Goal: Transaction & Acquisition: Purchase product/service

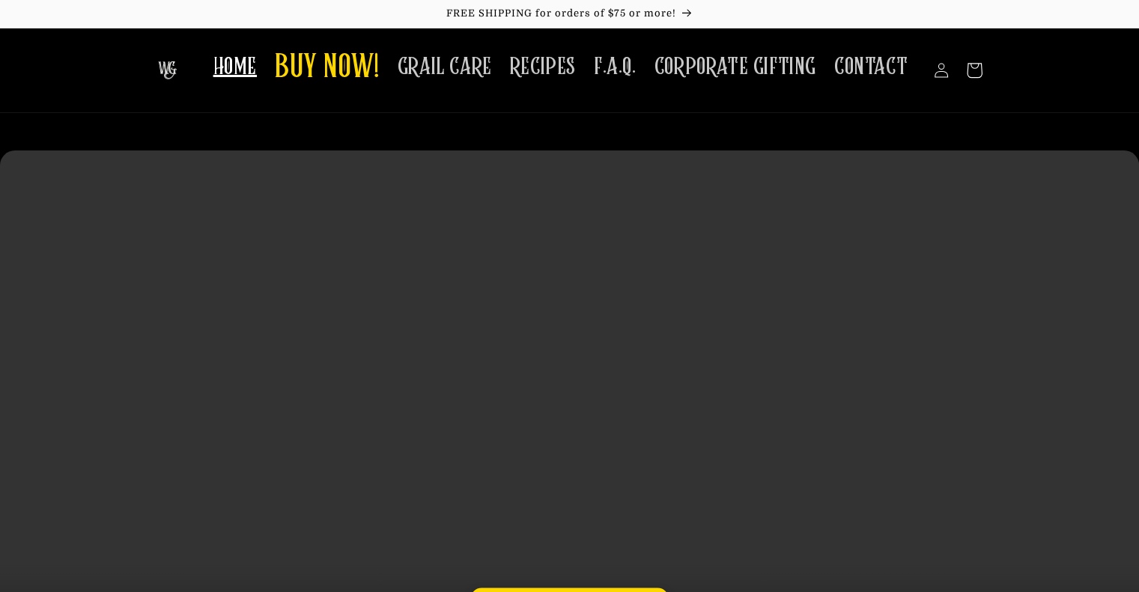
click at [972, 78] on icon at bounding box center [973, 70] width 35 height 35
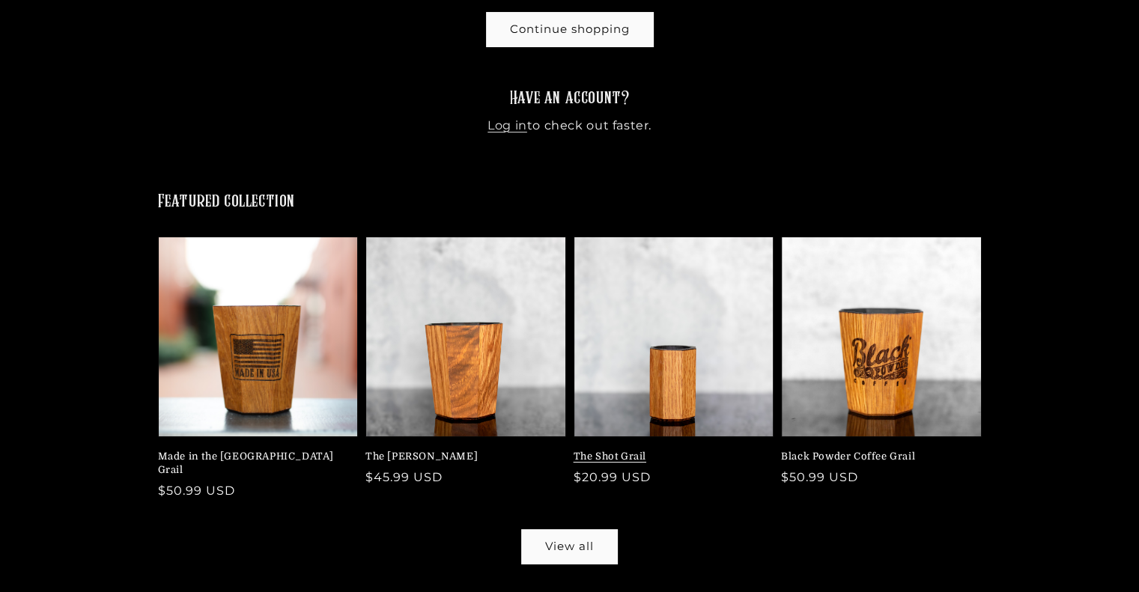
scroll to position [225, 0]
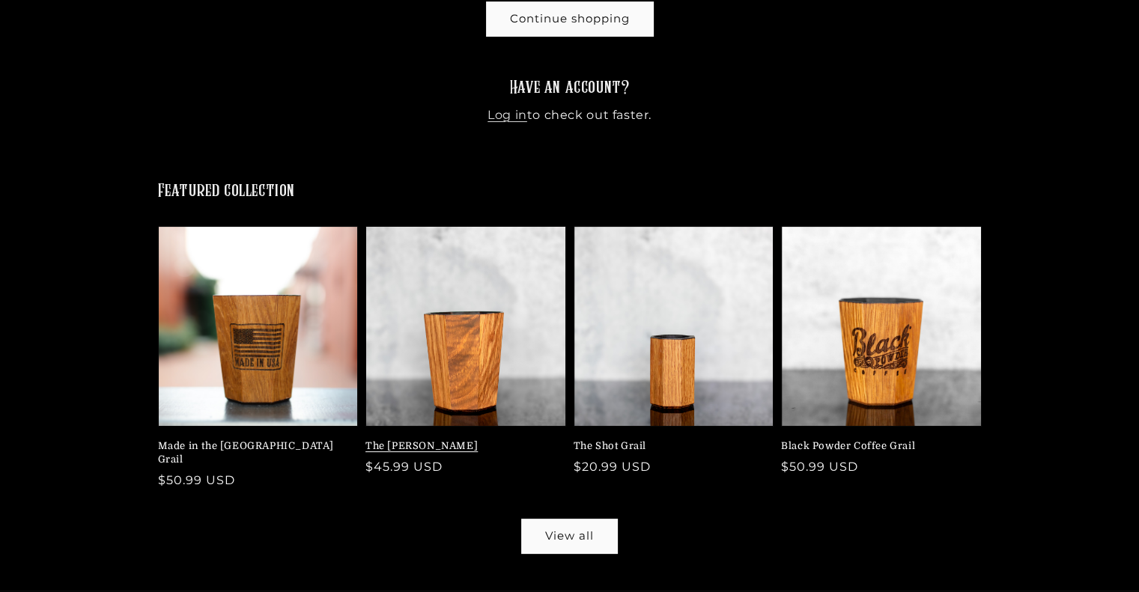
click at [413, 440] on link "The [PERSON_NAME]" at bounding box center [461, 446] width 192 height 13
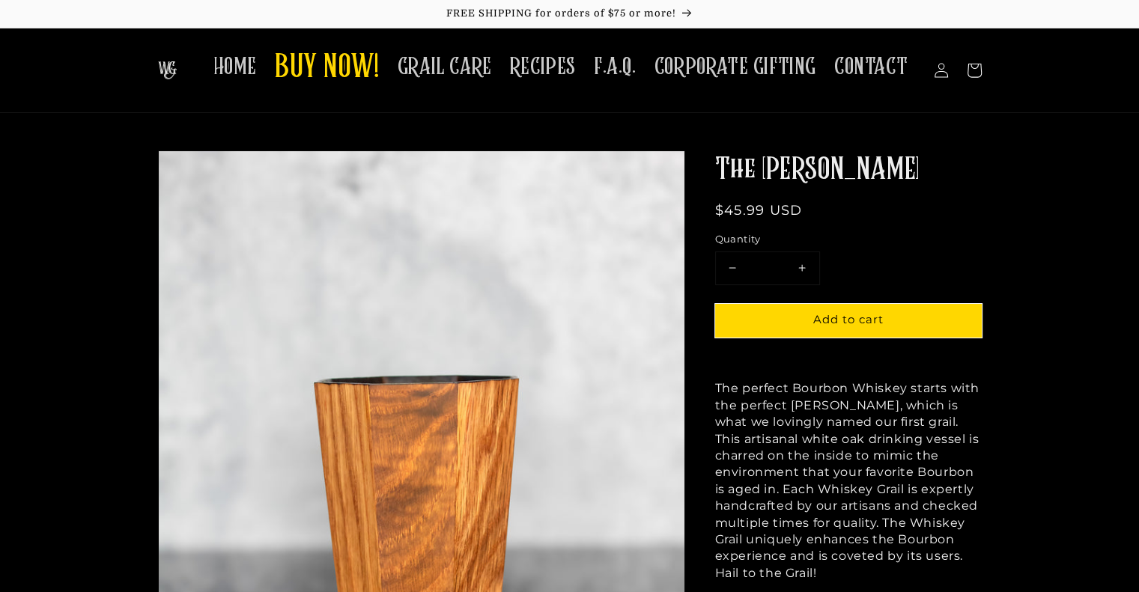
click at [719, 360] on shop-pay-wallet-button at bounding box center [717, 353] width 4 height 14
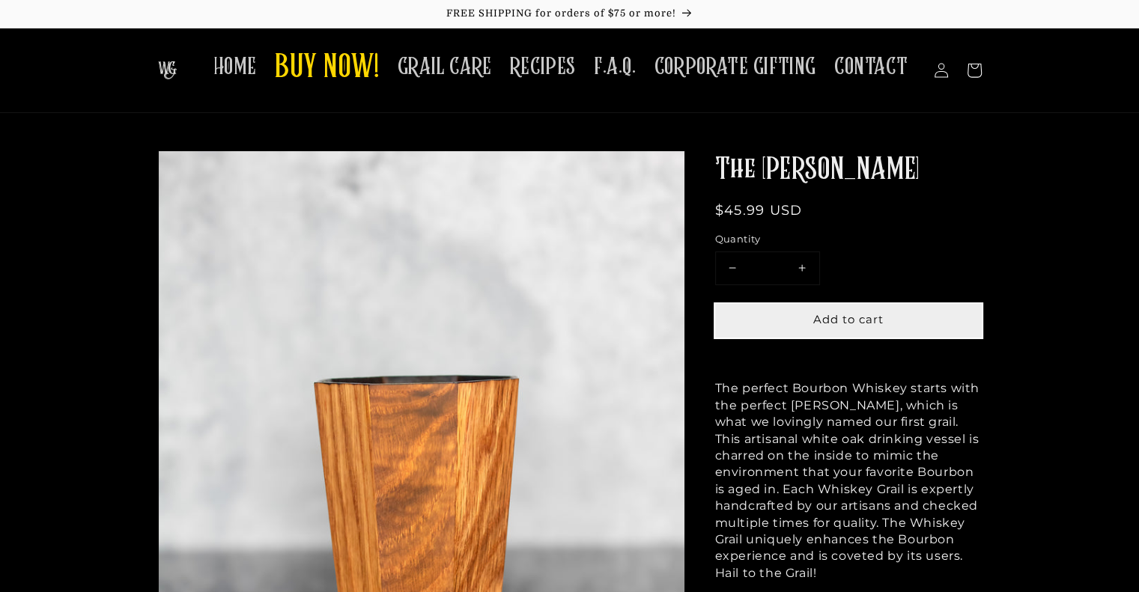
scroll to position [75, 0]
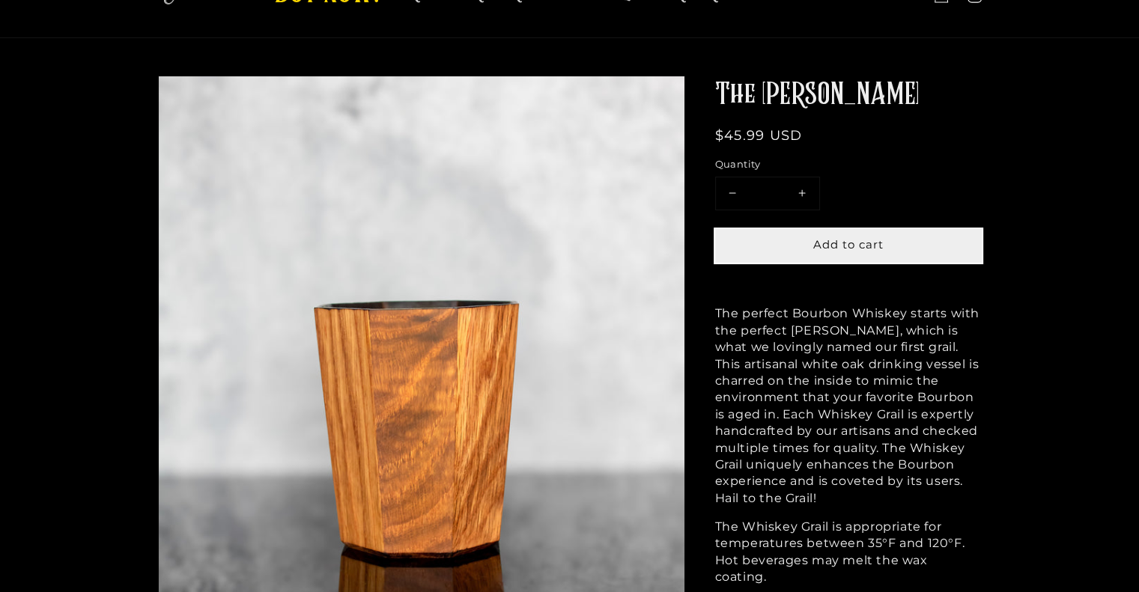
click at [848, 243] on span "Add to cart" at bounding box center [848, 244] width 70 height 14
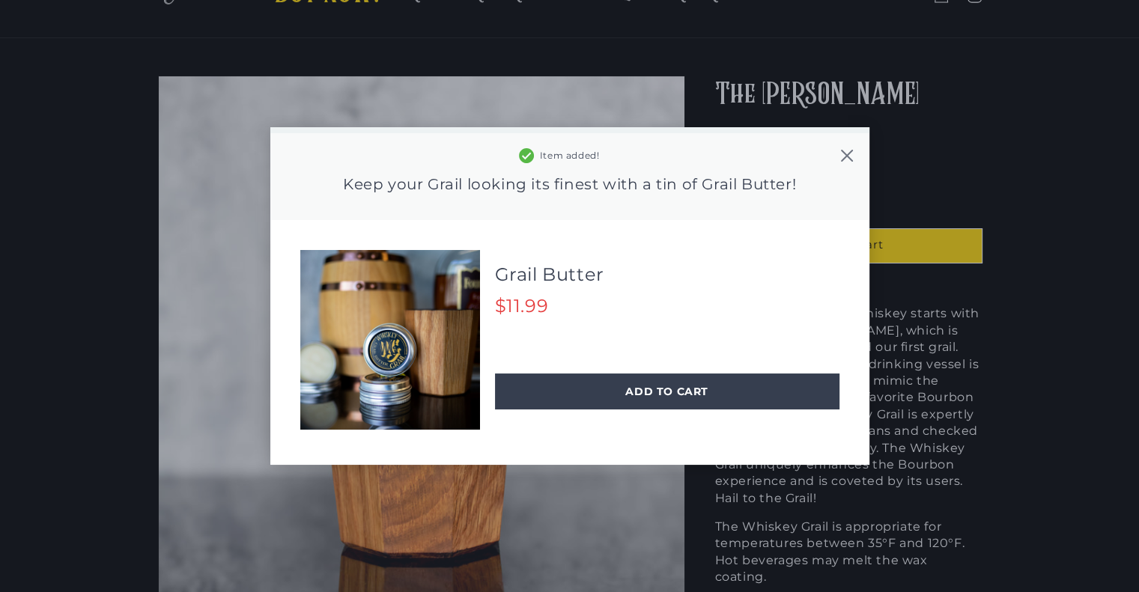
click at [843, 154] on icon at bounding box center [846, 156] width 12 height 12
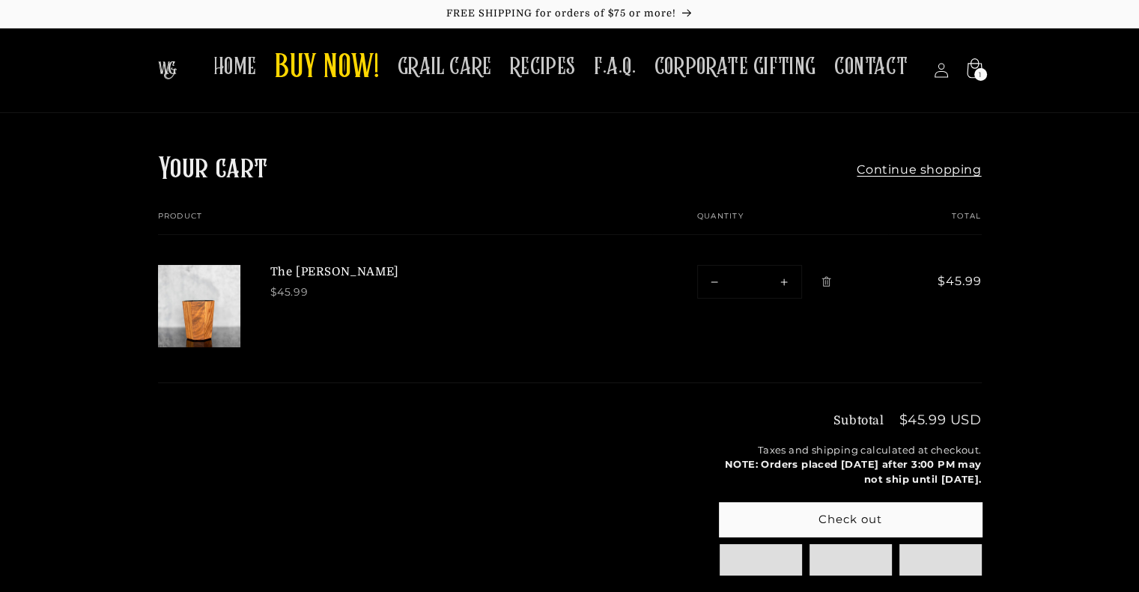
click at [971, 64] on icon at bounding box center [974, 67] width 15 height 19
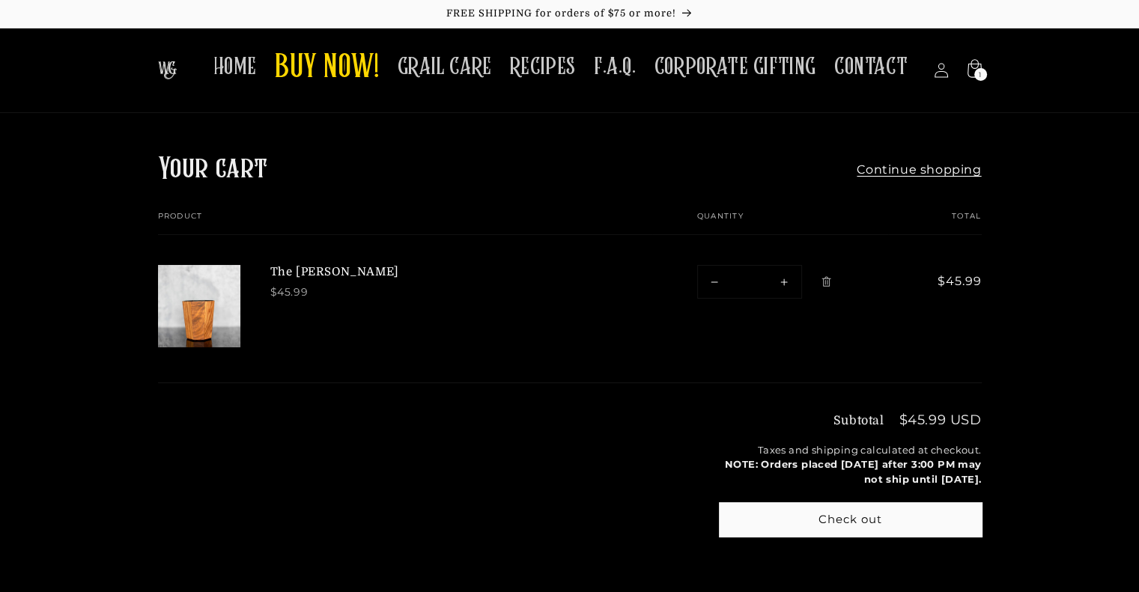
click at [177, 66] on img at bounding box center [167, 70] width 19 height 18
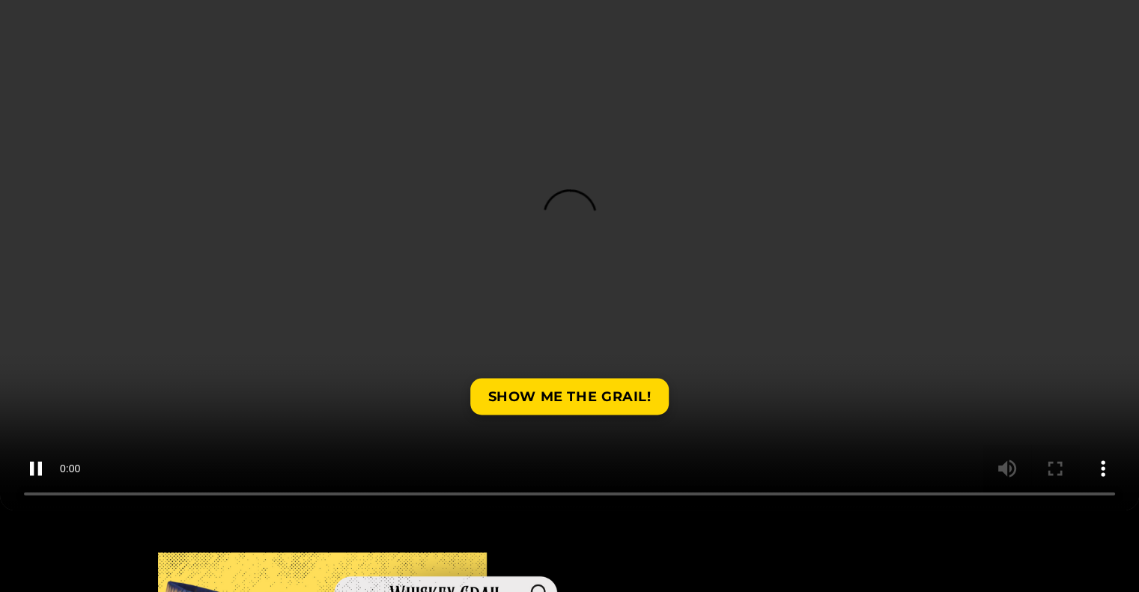
scroll to position [225, 0]
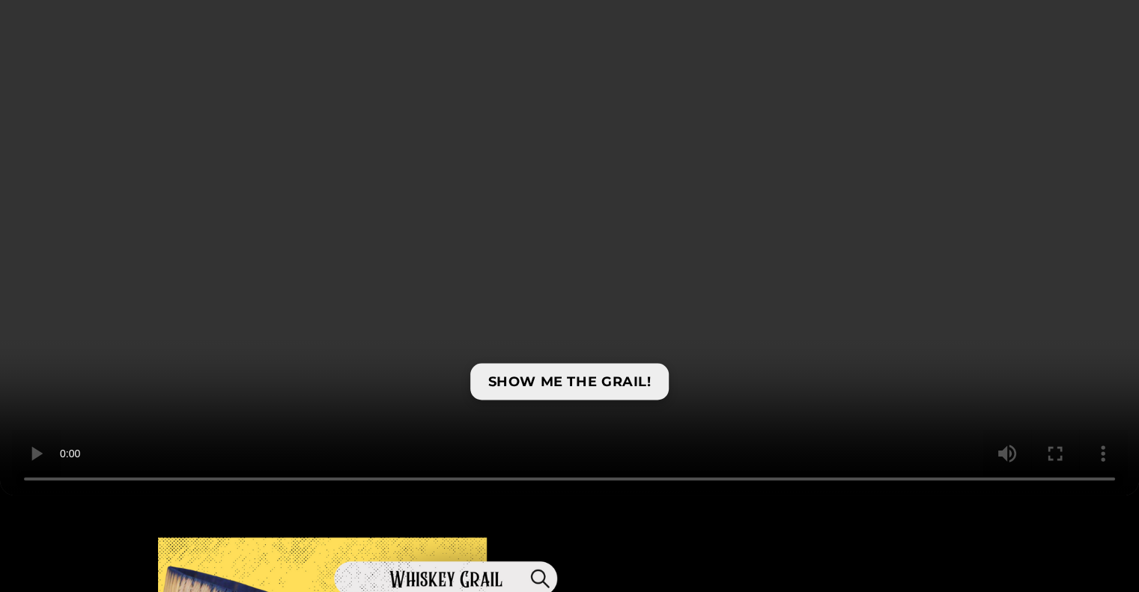
click at [590, 373] on link "SHOW ME THE GRAIL!" at bounding box center [569, 381] width 199 height 37
